Goal: Transaction & Acquisition: Purchase product/service

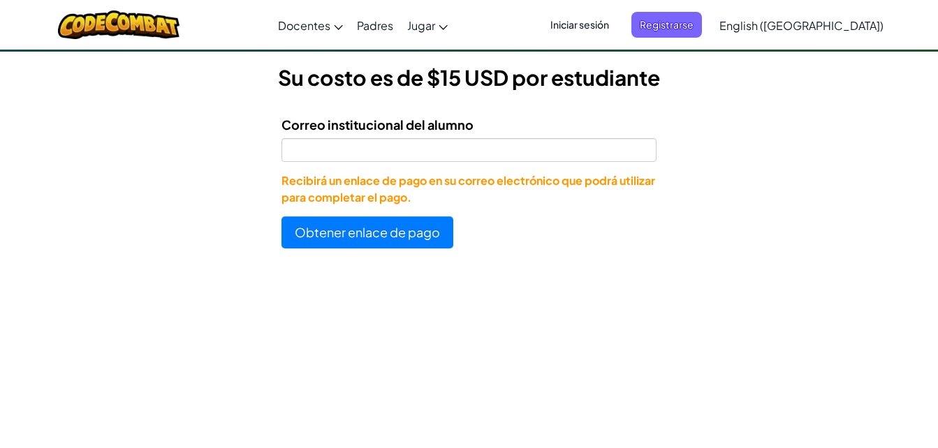
scroll to position [303, 0]
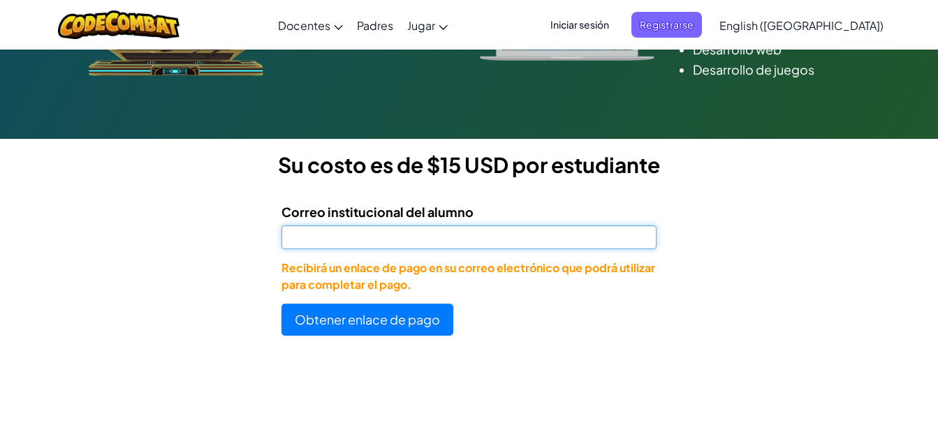
click at [550, 247] on input "Correo institucional del alumno" at bounding box center [468, 238] width 375 height 24
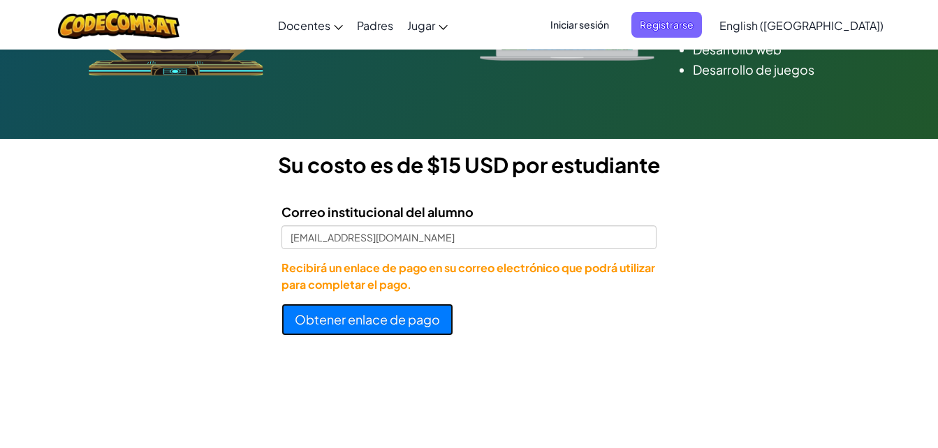
click at [402, 328] on button "Obtener enlace de pago" at bounding box center [367, 320] width 172 height 32
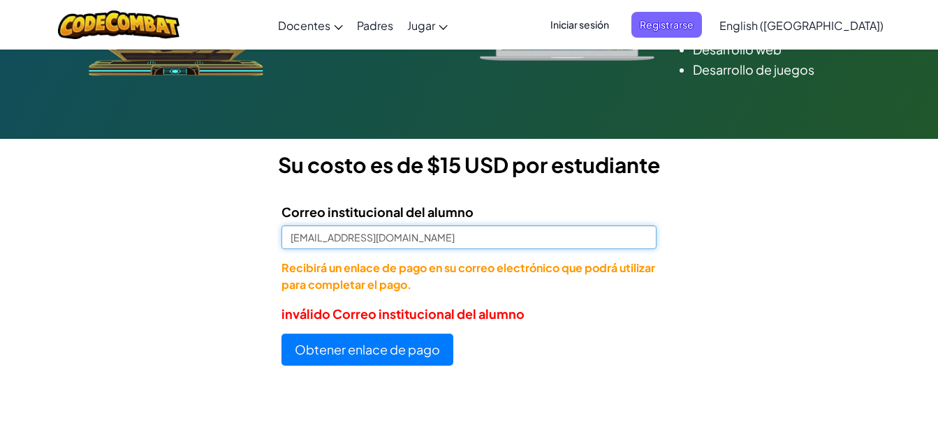
click at [309, 236] on input "[EMAIL_ADDRESS][DOMAIN_NAME]" at bounding box center [468, 238] width 375 height 24
type input "[EMAIL_ADDRESS][DOMAIN_NAME]"
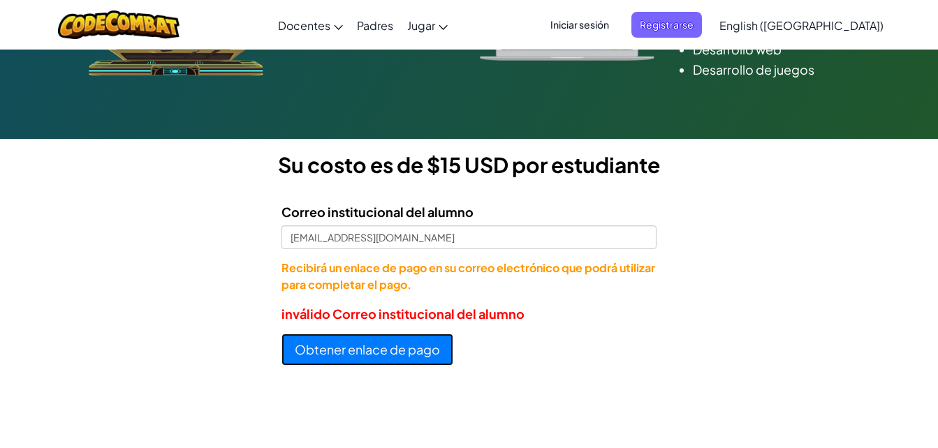
click at [338, 335] on button "Obtener enlace de pago" at bounding box center [367, 350] width 172 height 32
click at [369, 346] on button "Obtener enlace de pago" at bounding box center [367, 350] width 172 height 32
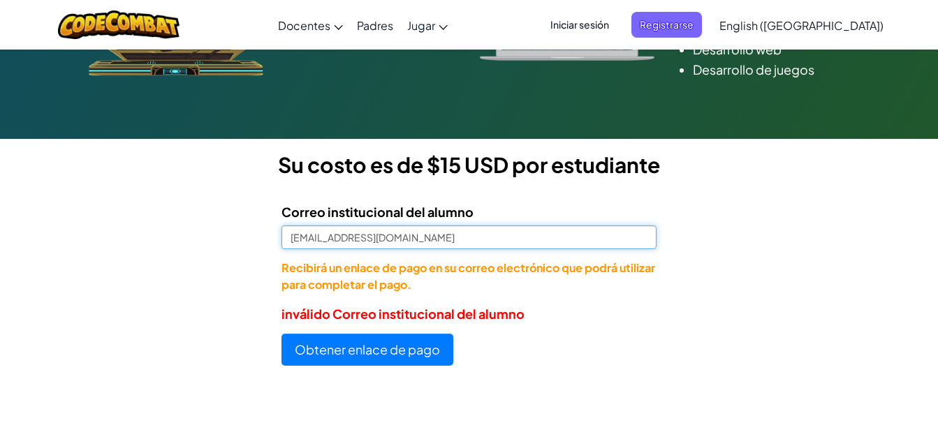
click at [478, 249] on input "[EMAIL_ADDRESS][DOMAIN_NAME]" at bounding box center [468, 238] width 375 height 24
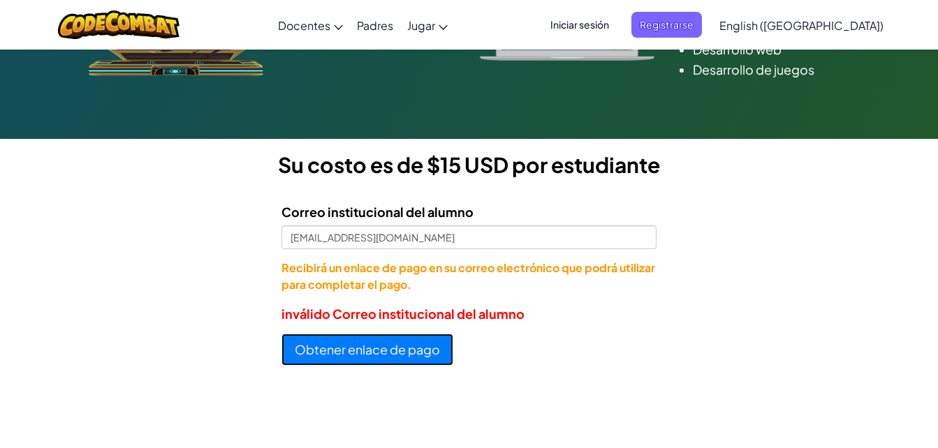
click at [393, 345] on button "Obtener enlace de pago" at bounding box center [367, 350] width 172 height 32
